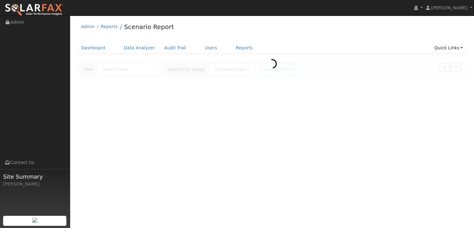
type input "[PERSON_NAME]"
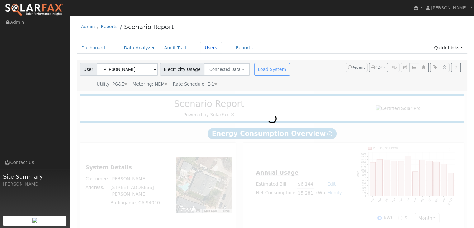
click at [200, 47] on link "Users" at bounding box center [211, 48] width 22 height 12
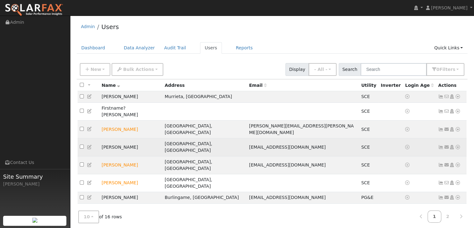
click at [115, 138] on td "[PERSON_NAME]" at bounding box center [131, 147] width 63 height 18
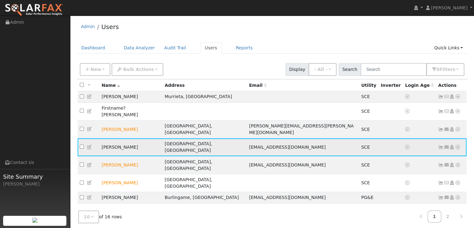
click at [115, 138] on td "[PERSON_NAME]" at bounding box center [131, 147] width 63 height 18
click at [145, 138] on td "[PERSON_NAME]" at bounding box center [131, 147] width 63 height 18
click at [457, 145] on icon at bounding box center [458, 147] width 6 height 4
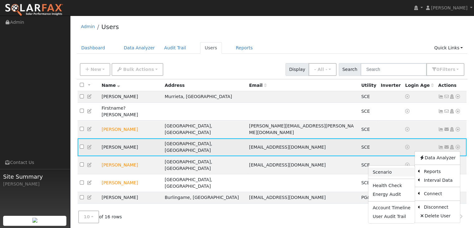
click at [386, 168] on link "Scenario" at bounding box center [392, 172] width 46 height 9
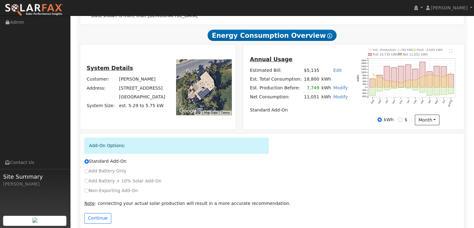
scroll to position [139, 0]
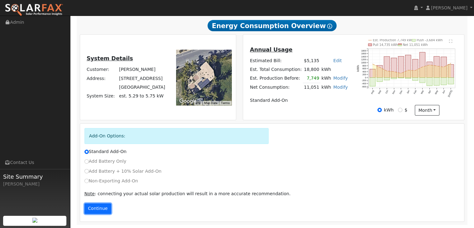
click at [100, 206] on button "Continue" at bounding box center [98, 208] width 27 height 11
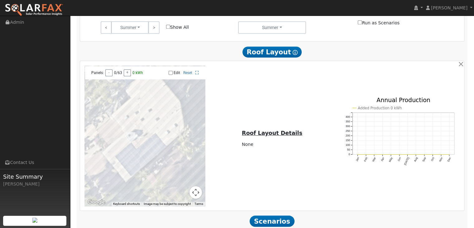
scroll to position [409, 0]
click at [154, 91] on div at bounding box center [145, 136] width 121 height 140
click at [187, 75] on link "Reset" at bounding box center [187, 73] width 9 height 4
click at [171, 74] on input "Edit" at bounding box center [171, 73] width 4 height 4
checkbox input "true"
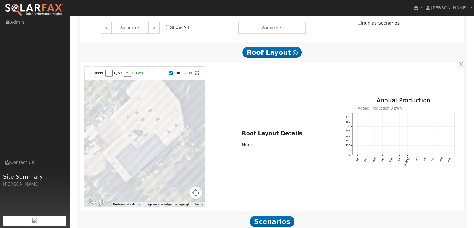
click at [130, 120] on div at bounding box center [145, 136] width 121 height 140
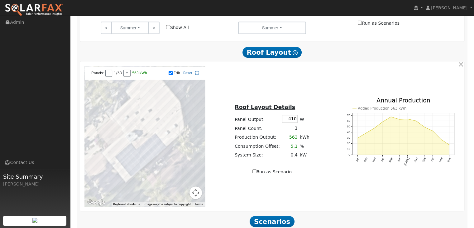
click at [130, 124] on div at bounding box center [145, 136] width 121 height 140
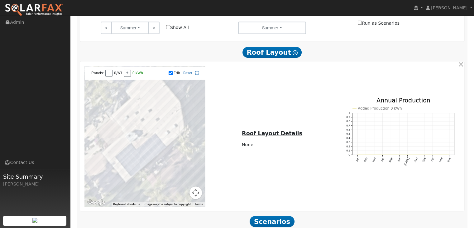
click at [129, 119] on div at bounding box center [145, 136] width 121 height 140
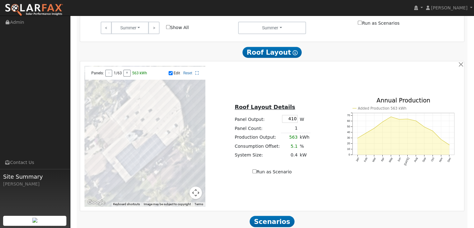
click at [131, 124] on div at bounding box center [145, 136] width 121 height 140
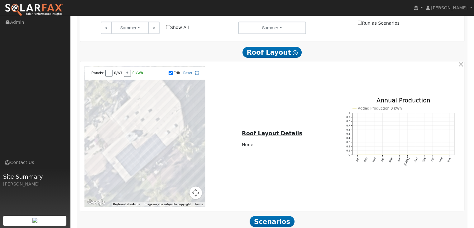
click at [129, 120] on div at bounding box center [145, 136] width 121 height 140
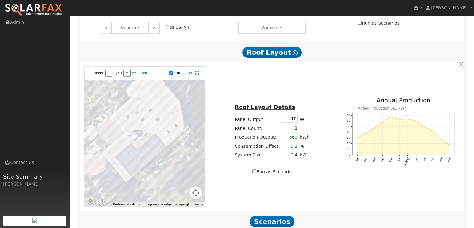
click at [131, 127] on div at bounding box center [145, 136] width 121 height 140
click at [131, 130] on div at bounding box center [145, 136] width 121 height 140
click at [134, 135] on div at bounding box center [145, 136] width 121 height 140
click at [124, 138] on div at bounding box center [145, 136] width 121 height 140
click at [124, 133] on div at bounding box center [145, 136] width 121 height 140
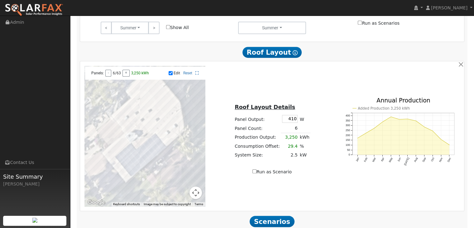
click at [121, 127] on div at bounding box center [145, 136] width 121 height 140
click at [121, 122] on div at bounding box center [145, 136] width 121 height 140
click at [104, 132] on div at bounding box center [145, 136] width 121 height 140
click at [105, 137] on div at bounding box center [145, 136] width 121 height 140
click at [108, 141] on div at bounding box center [145, 136] width 121 height 140
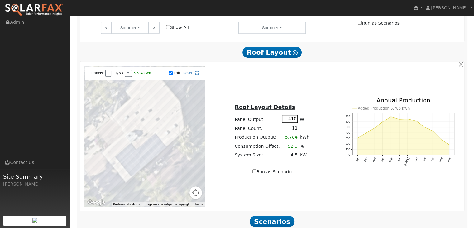
click at [294, 121] on input "410" at bounding box center [290, 119] width 16 height 8
type input "4"
click at [311, 120] on div "Roof Layout Details Panel Output: 485 W Panel Count: 11 Production Output: 5,78…" at bounding box center [273, 136] width 128 height 79
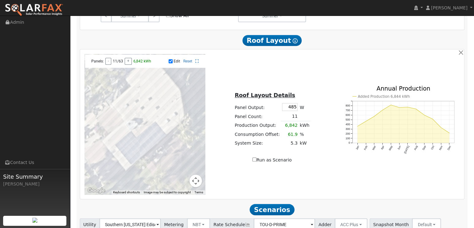
scroll to position [421, 0]
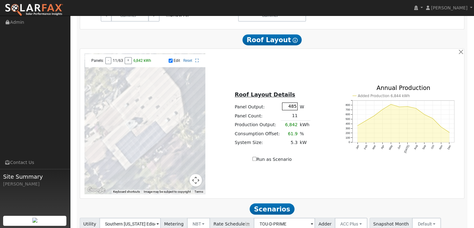
click at [294, 108] on input "485" at bounding box center [290, 106] width 16 height 8
type input "4"
type input "435"
click at [295, 118] on td "11" at bounding box center [290, 115] width 18 height 9
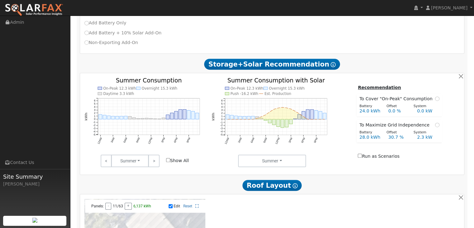
scroll to position [274, 0]
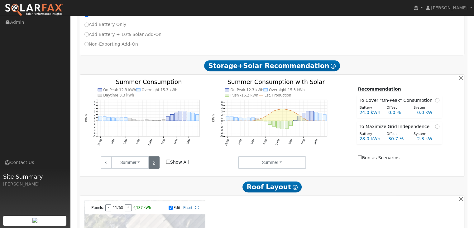
click at [154, 163] on link ">" at bounding box center [153, 162] width 11 height 12
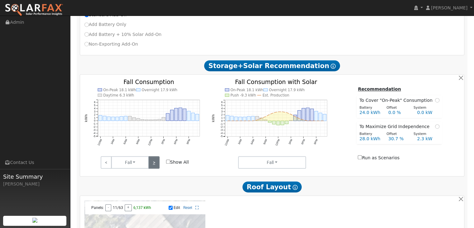
click at [154, 163] on link ">" at bounding box center [153, 162] width 11 height 12
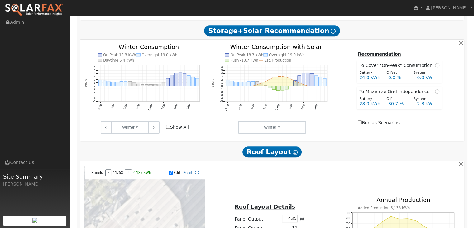
scroll to position [308, 0]
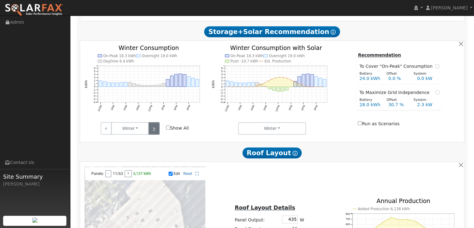
click at [153, 131] on link ">" at bounding box center [153, 128] width 11 height 12
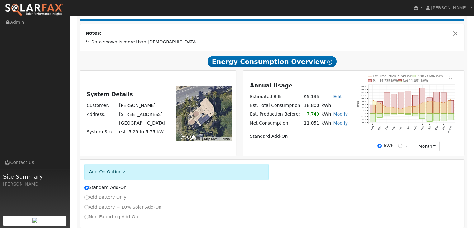
scroll to position [101, 0]
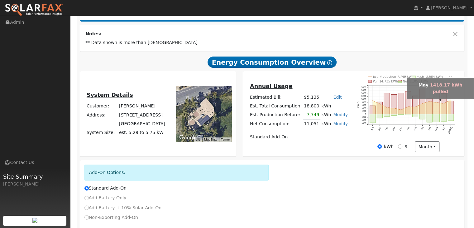
click at [436, 106] on rect "onclick=""" at bounding box center [437, 103] width 6 height 21
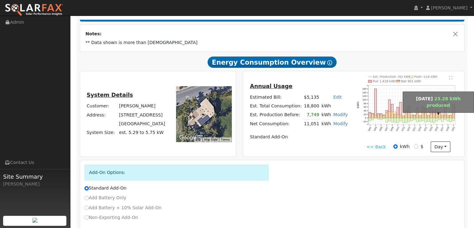
click at [437, 114] on circle "onclick=""" at bounding box center [437, 113] width 1 height 1
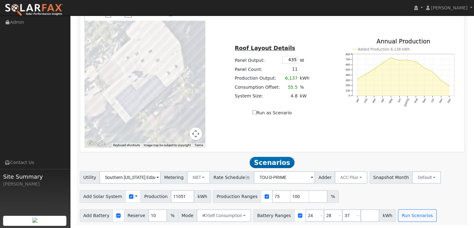
scroll to position [470, 0]
click at [342, 214] on input "37" at bounding box center [351, 215] width 19 height 12
type input "3"
type input "42"
click at [324, 216] on input "28" at bounding box center [333, 215] width 19 height 12
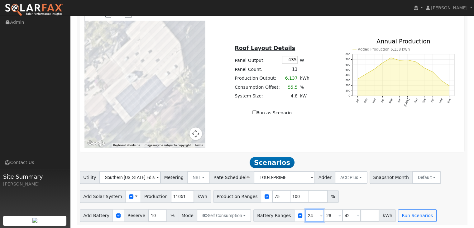
click at [306, 216] on input "24" at bounding box center [315, 215] width 19 height 12
type input "28"
type input "42"
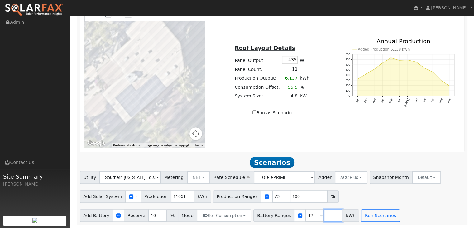
click at [324, 215] on input "number" at bounding box center [333, 215] width 19 height 12
type input "36"
type input "42"
click at [422, 189] on div "Add Solar System Use CSV Data Production 11051 kWh Production Ranges 75 100 %" at bounding box center [272, 195] width 387 height 15
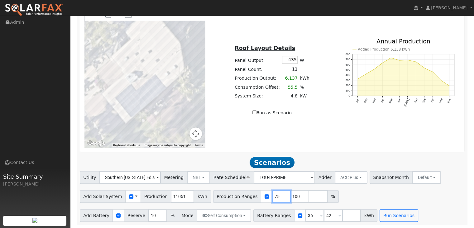
click at [272, 197] on input "75" at bounding box center [281, 196] width 19 height 12
type input "100"
click at [155, 214] on input "11" at bounding box center [157, 215] width 19 height 12
click at [155, 214] on input "12" at bounding box center [157, 215] width 19 height 12
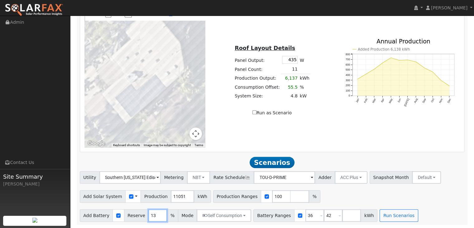
click at [155, 214] on input "13" at bounding box center [157, 215] width 19 height 12
click at [155, 214] on input "14" at bounding box center [157, 215] width 19 height 12
click at [155, 214] on input "15" at bounding box center [157, 215] width 19 height 12
click at [155, 214] on input "16" at bounding box center [157, 215] width 19 height 12
click at [155, 214] on input "17" at bounding box center [157, 215] width 19 height 12
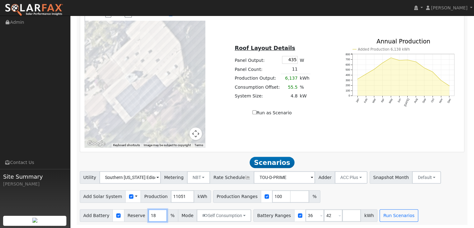
click at [155, 214] on input "18" at bounding box center [157, 215] width 19 height 12
click at [155, 214] on input "19" at bounding box center [157, 215] width 19 height 12
click at [155, 214] on input "20" at bounding box center [157, 215] width 19 height 12
click at [155, 214] on input "21" at bounding box center [157, 215] width 19 height 12
click at [156, 214] on input "22" at bounding box center [157, 215] width 19 height 12
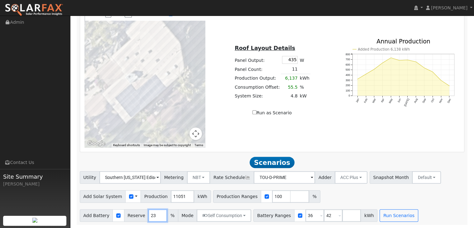
click at [156, 214] on input "23" at bounding box center [157, 215] width 19 height 12
click at [156, 214] on input "24" at bounding box center [157, 215] width 19 height 12
click at [156, 214] on input "26" at bounding box center [157, 215] width 19 height 12
click at [156, 214] on input "27" at bounding box center [157, 215] width 19 height 12
click at [156, 214] on input "28" at bounding box center [157, 215] width 19 height 12
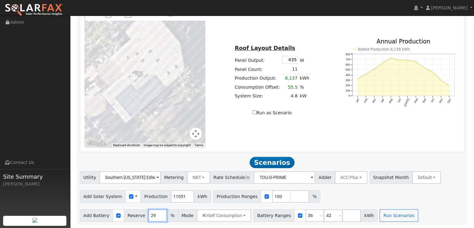
click at [156, 214] on input "29" at bounding box center [157, 215] width 19 height 12
click at [156, 214] on input "30" at bounding box center [157, 215] width 19 height 12
click at [156, 214] on input "31" at bounding box center [157, 215] width 19 height 12
click at [156, 214] on input "32" at bounding box center [157, 215] width 19 height 12
click at [157, 215] on input "33" at bounding box center [157, 215] width 19 height 12
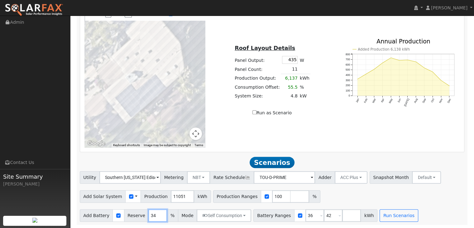
click at [155, 214] on input "34" at bounding box center [157, 215] width 19 height 12
click at [155, 214] on input "35" at bounding box center [157, 215] width 19 height 12
click at [155, 214] on input "36" at bounding box center [157, 215] width 19 height 12
click at [155, 214] on input "37" at bounding box center [157, 215] width 19 height 12
click at [155, 214] on input "38" at bounding box center [157, 215] width 19 height 12
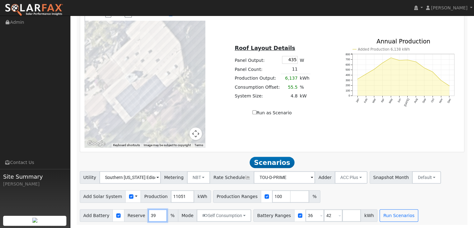
click at [155, 214] on input "39" at bounding box center [157, 215] width 19 height 12
type input "40"
click at [155, 214] on input "40" at bounding box center [157, 215] width 19 height 12
click at [418, 204] on div "Utility Southern California Edison Metering NBT NEM NBT Rate Schedule TOU-D-PRI…" at bounding box center [272, 196] width 392 height 51
click at [381, 216] on button "Run Scenarios" at bounding box center [399, 215] width 38 height 12
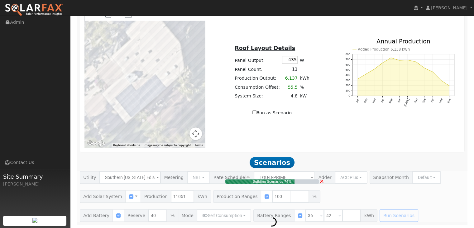
type input "7.4"
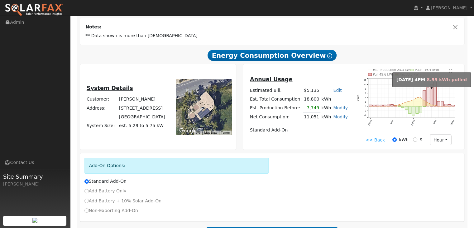
scroll to position [108, 0]
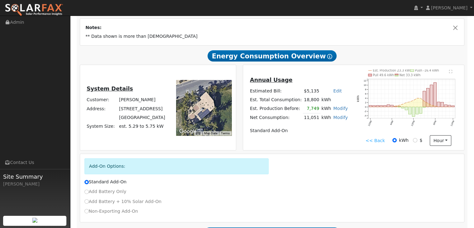
click at [378, 141] on link "<< Back" at bounding box center [375, 140] width 19 height 7
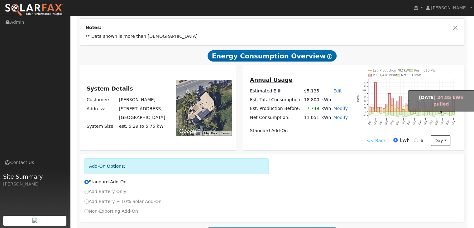
click at [440, 111] on rect "onclick=""" at bounding box center [440, 108] width 2 height 6
